Goal: Task Accomplishment & Management: Manage account settings

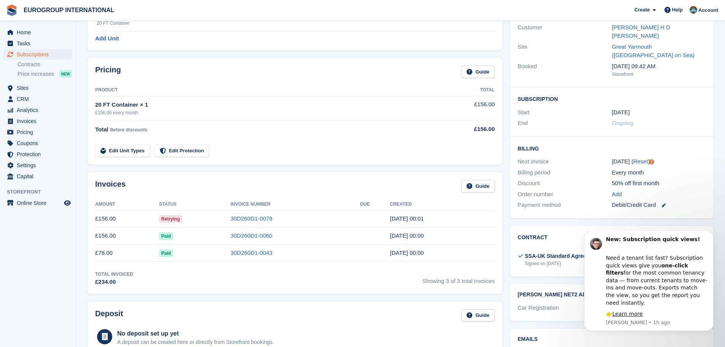
scroll to position [68, 0]
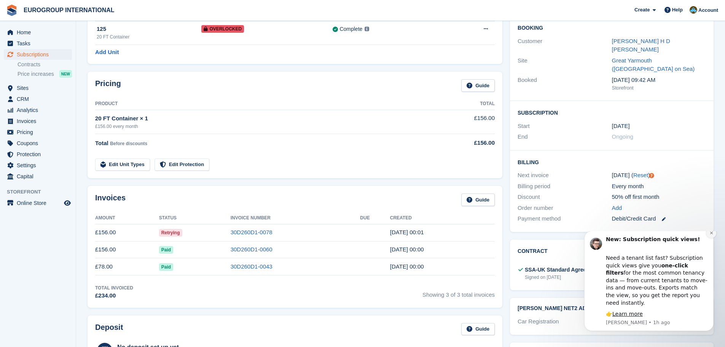
click at [709, 235] on icon "Dismiss notification" at bounding box center [711, 233] width 4 height 4
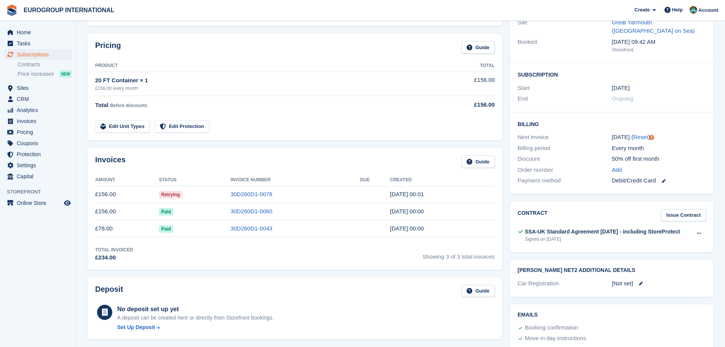
scroll to position [144, 0]
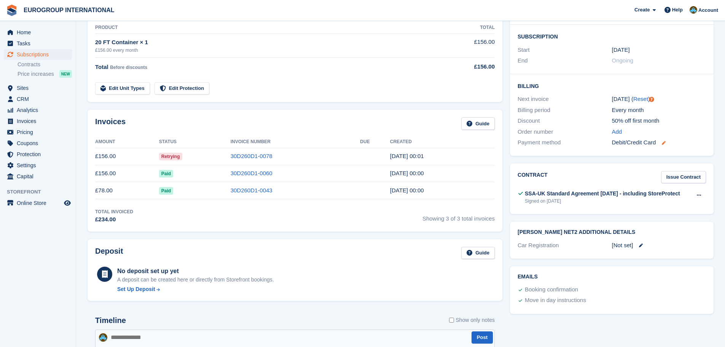
click at [665, 141] on icon at bounding box center [664, 143] width 4 height 4
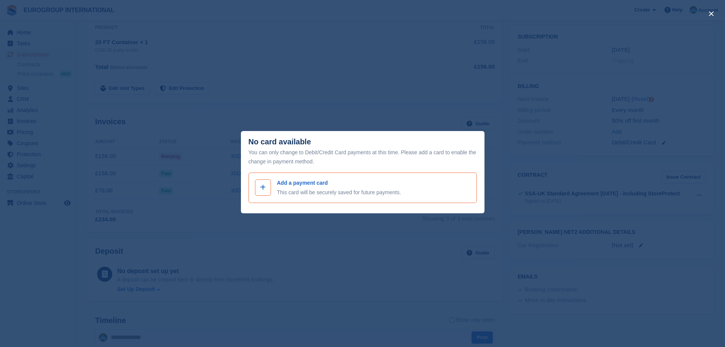
click at [266, 186] on span at bounding box center [262, 187] width 9 height 9
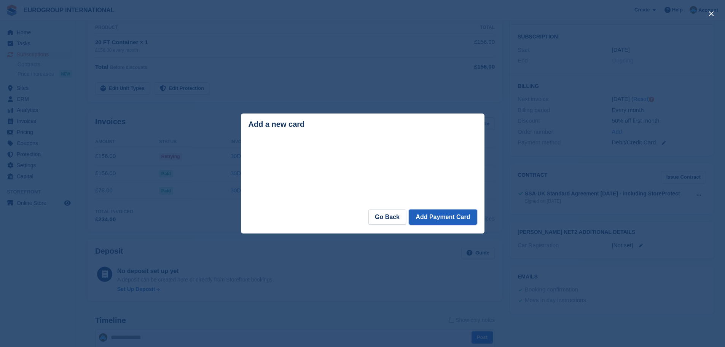
click at [439, 219] on button "Add Payment Card" at bounding box center [442, 216] width 67 height 15
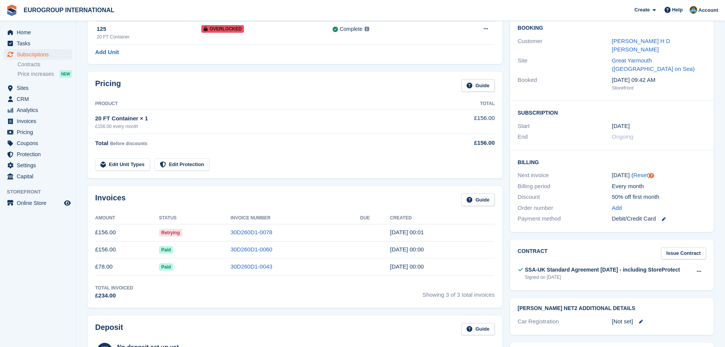
scroll to position [67, 0]
click at [253, 233] on link "30D260D1-0078" at bounding box center [252, 233] width 42 height 6
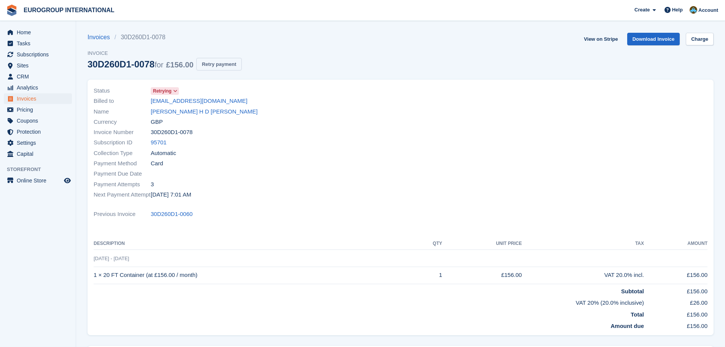
click at [223, 64] on button "Retry payment" at bounding box center [218, 64] width 45 height 13
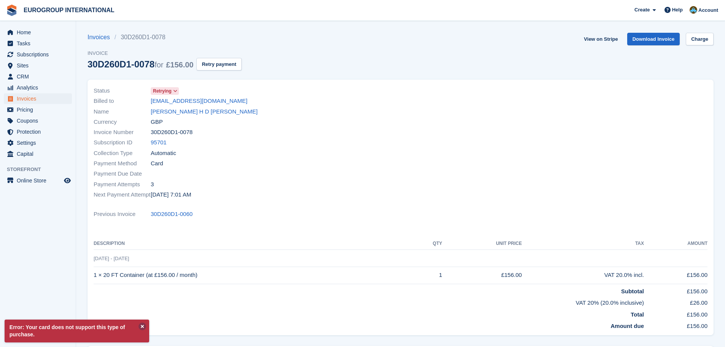
click at [143, 324] on button at bounding box center [142, 326] width 8 height 8
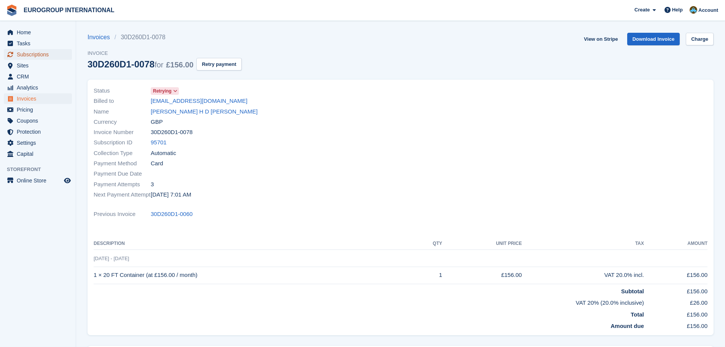
click at [33, 54] on span "Subscriptions" at bounding box center [40, 54] width 46 height 11
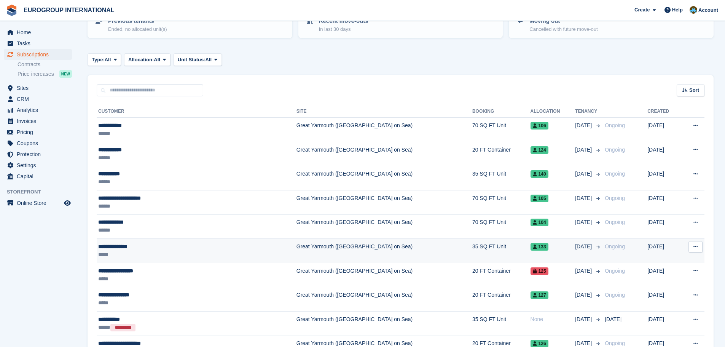
scroll to position [152, 0]
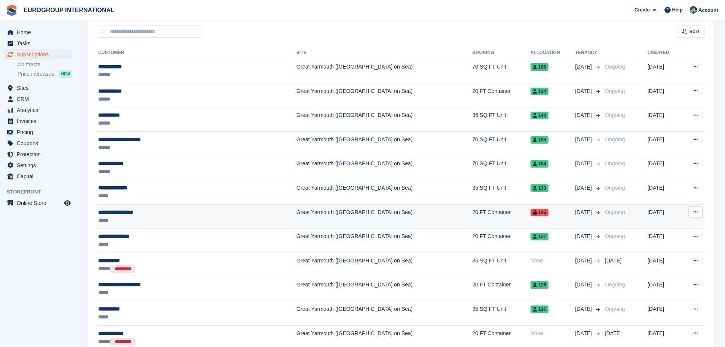
click at [695, 212] on icon at bounding box center [695, 211] width 4 height 5
click at [134, 210] on div "**********" at bounding box center [163, 212] width 130 height 8
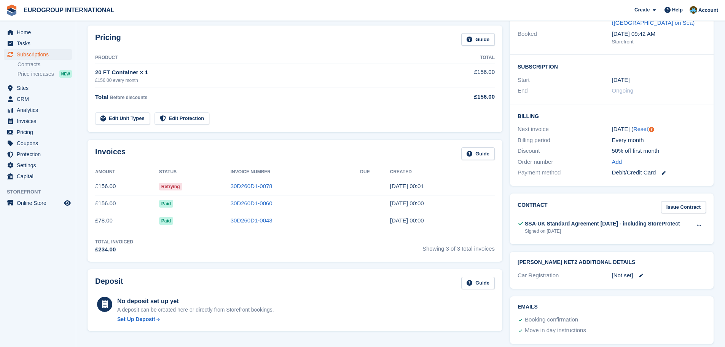
scroll to position [152, 0]
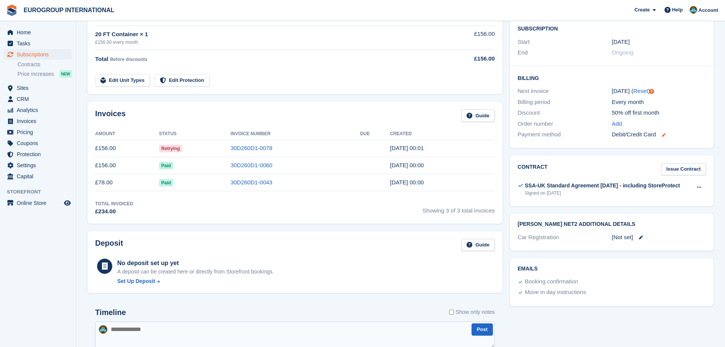
click at [663, 133] on icon at bounding box center [664, 135] width 4 height 4
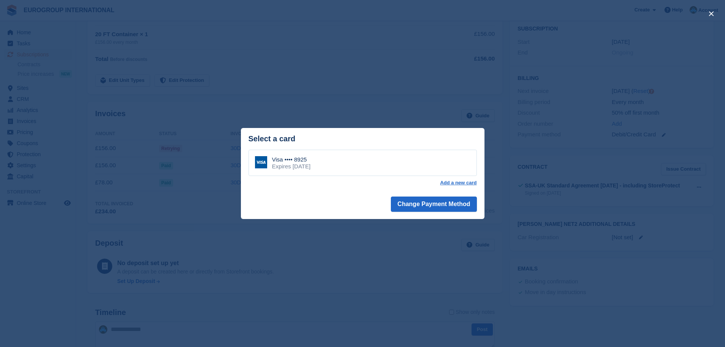
click at [397, 95] on div "close" at bounding box center [362, 173] width 725 height 347
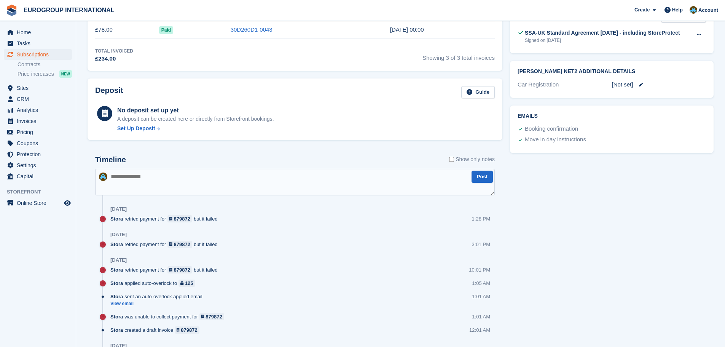
scroll to position [418, 0]
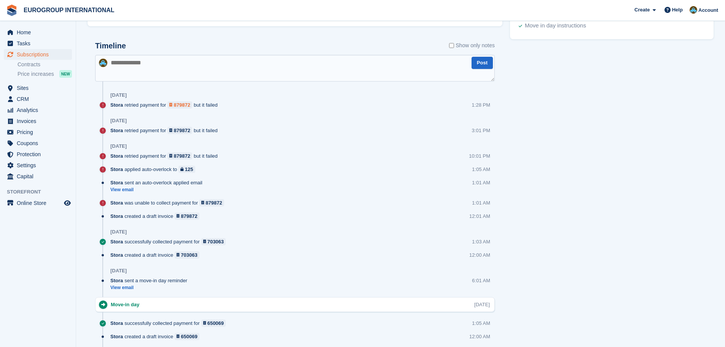
click at [183, 105] on div "879872" at bounding box center [182, 104] width 16 height 7
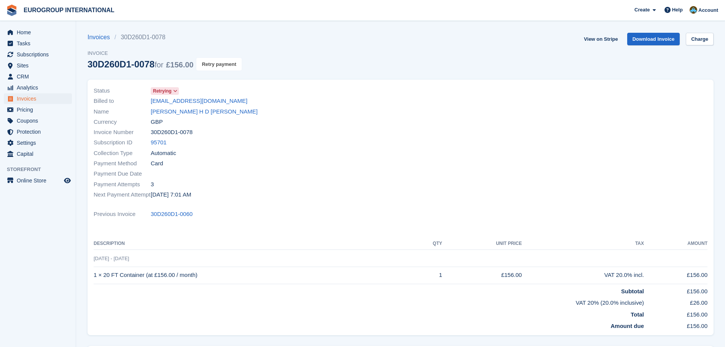
drag, startPoint x: 224, startPoint y: 65, endPoint x: 395, endPoint y: 24, distance: 176.0
click at [224, 65] on button "Retry payment" at bounding box center [218, 64] width 45 height 13
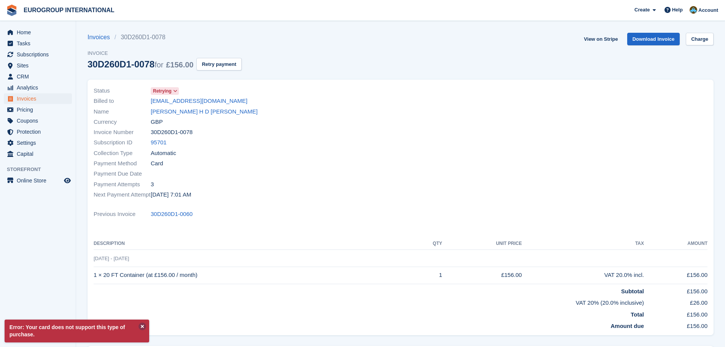
click at [143, 326] on button at bounding box center [142, 326] width 8 height 8
